Goal: Task Accomplishment & Management: Manage account settings

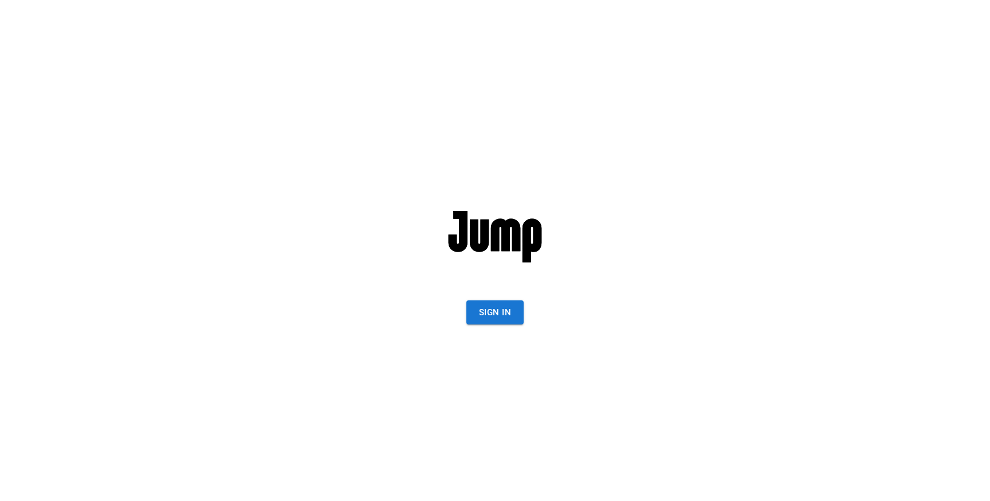
click at [500, 312] on button "Sign In" at bounding box center [494, 312] width 57 height 24
click at [502, 309] on button "Sign In" at bounding box center [494, 312] width 57 height 24
